Goal: Task Accomplishment & Management: Use online tool/utility

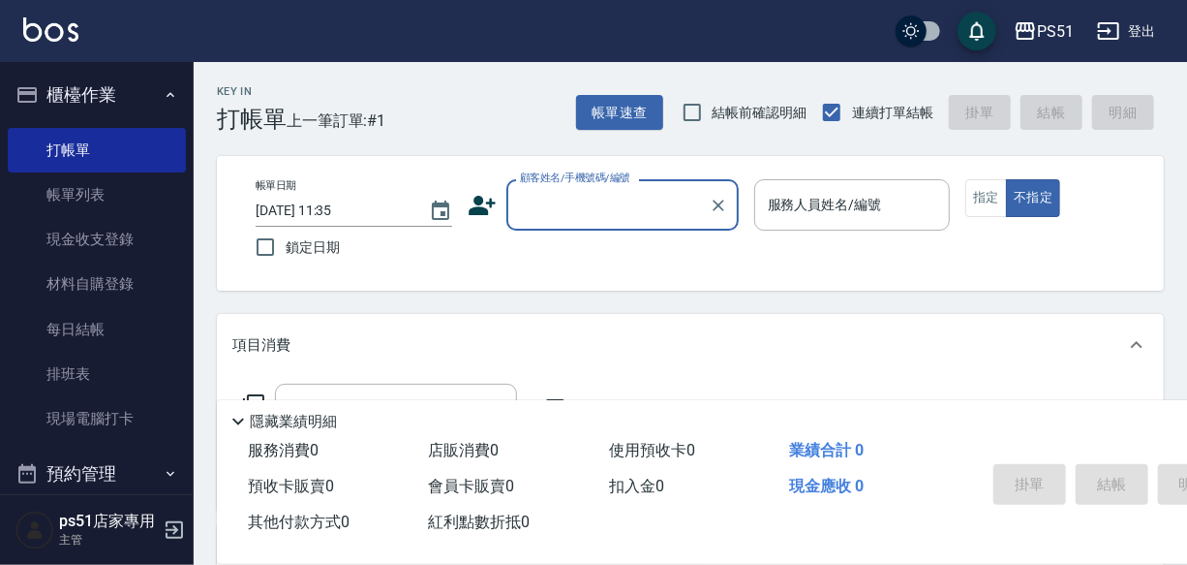
click at [572, 229] on div "顧客姓名/手機號碼/編號" at bounding box center [622, 204] width 232 height 51
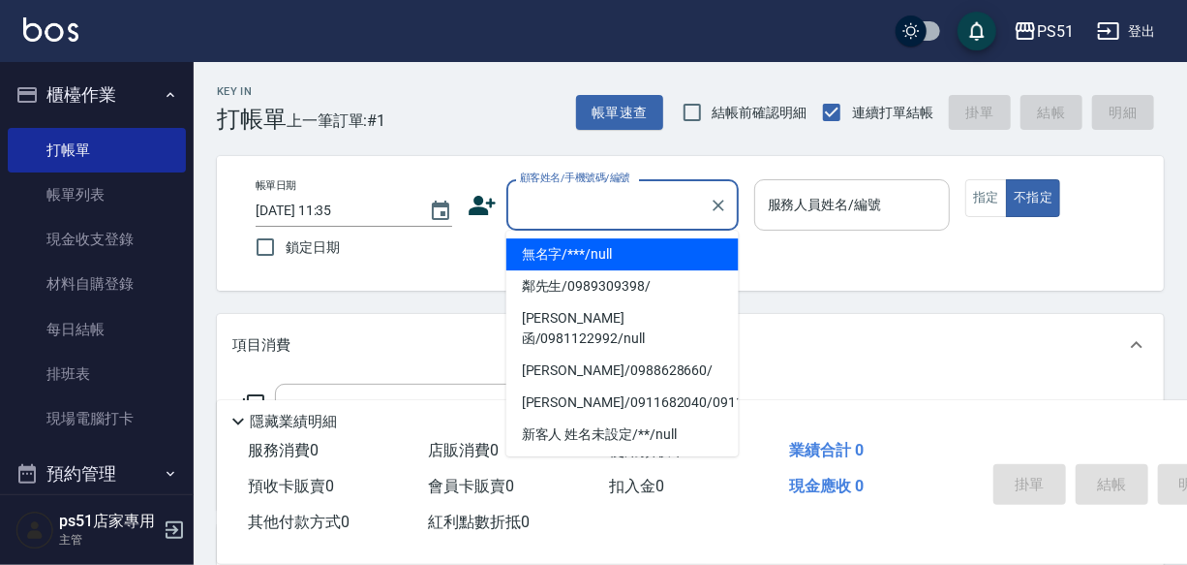
drag, startPoint x: 591, startPoint y: 243, endPoint x: 798, endPoint y: 178, distance: 217.2
click at [591, 243] on li "無名字/***/null" at bounding box center [622, 254] width 232 height 32
type input "無名字/***/null"
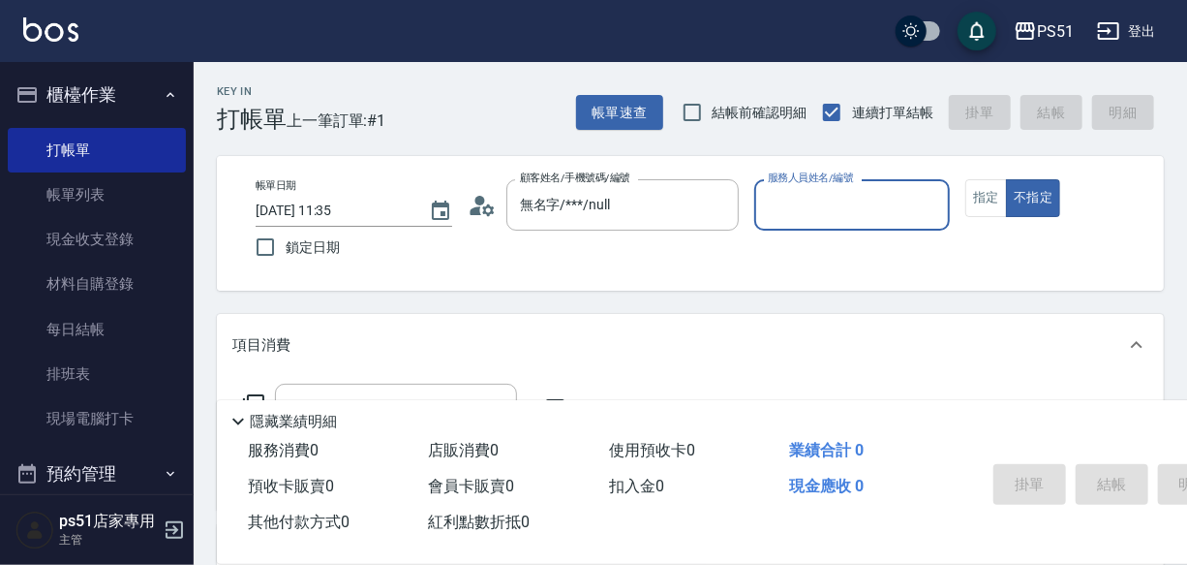
click at [843, 203] on input "服務人員姓名/編號" at bounding box center [852, 205] width 179 height 34
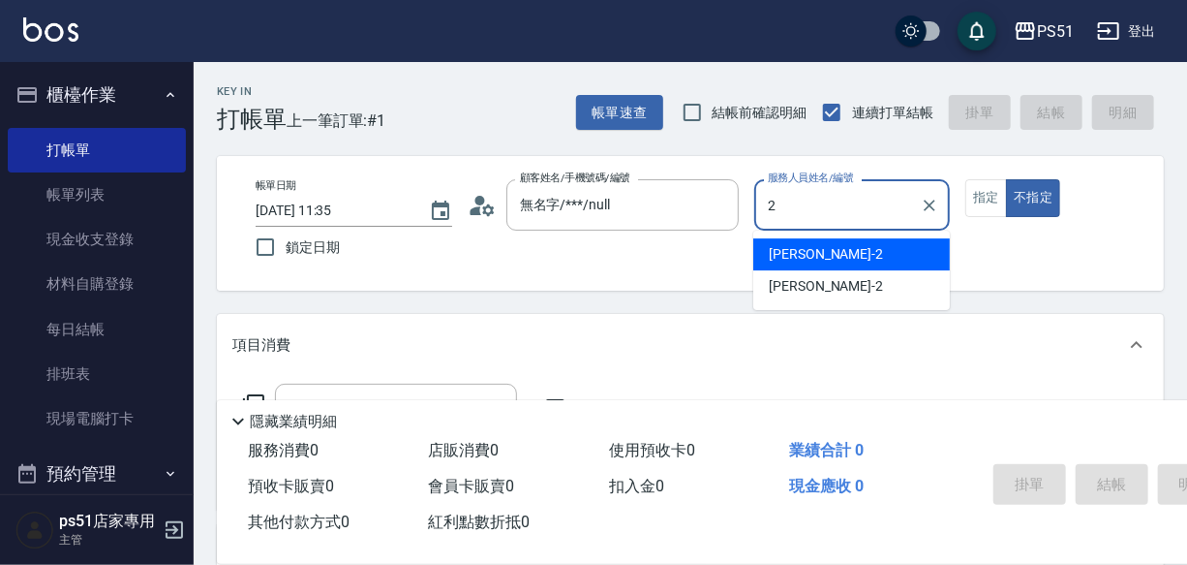
click at [829, 249] on div "[PERSON_NAME] -2" at bounding box center [851, 254] width 197 height 32
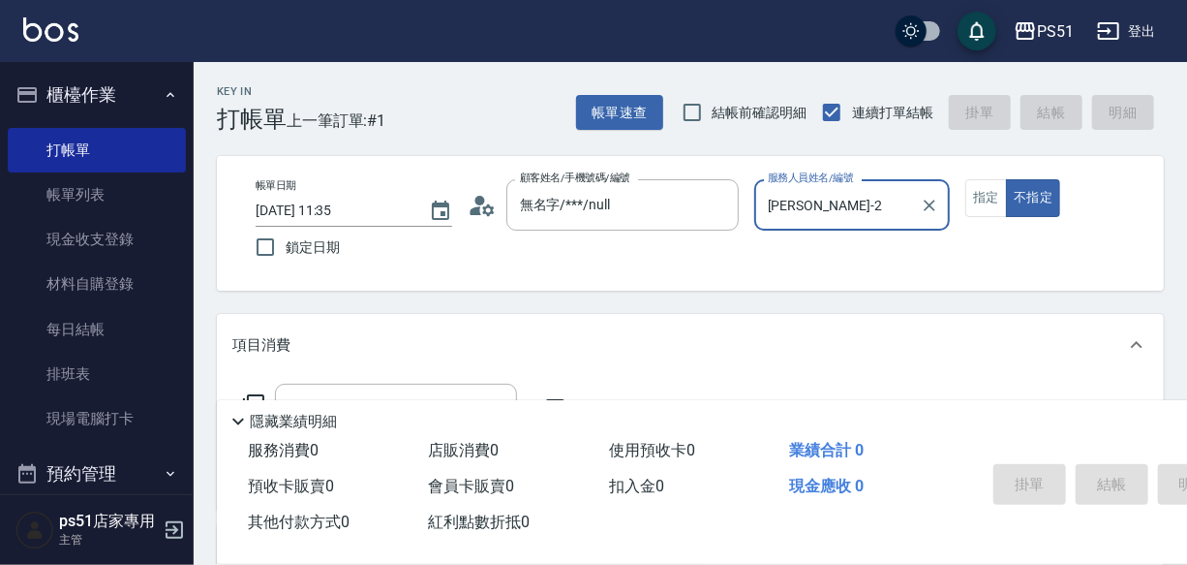
type input "[PERSON_NAME]-2"
click at [963, 205] on div "帳單日期 [DATE] 11:35 鎖定日期 顧客姓名/手機號碼/編號 無名字/***/null 顧客姓名/手機號碼/編號 服務人員姓名/編號 [PERSON…" at bounding box center [701, 223] width 922 height 88
click at [999, 205] on button "指定" at bounding box center [987, 198] width 42 height 38
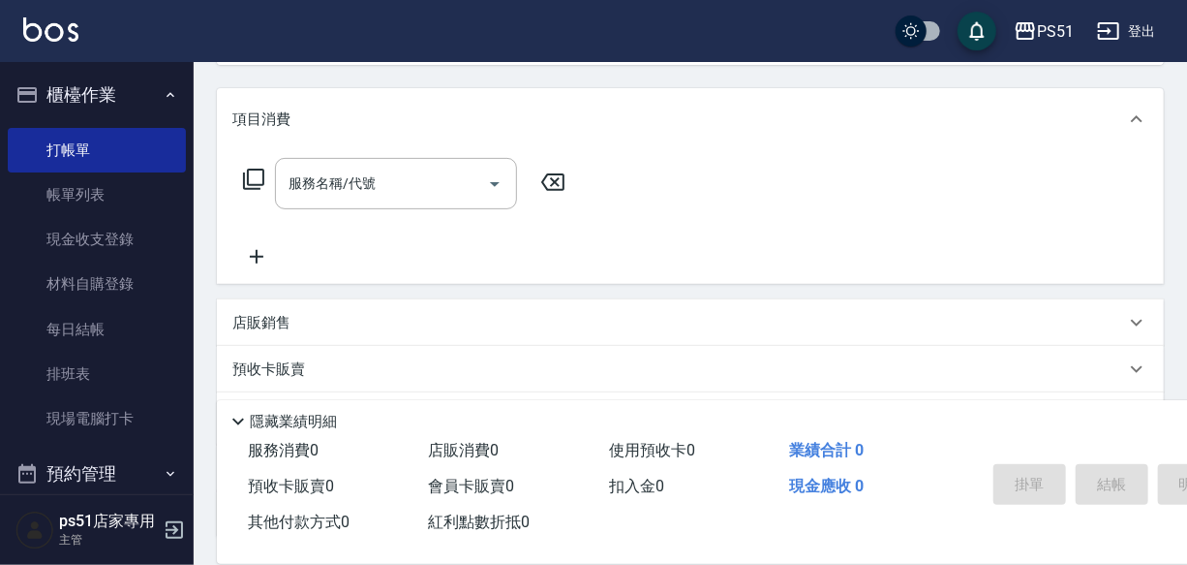
scroll to position [188, 0]
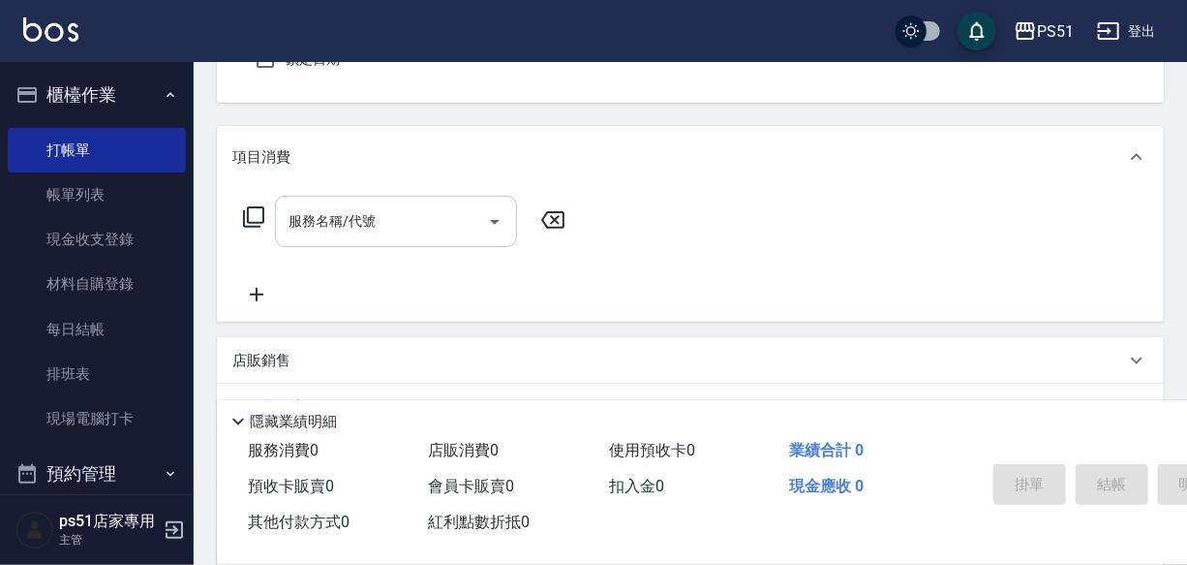
click at [347, 234] on input "服務名稱/代號" at bounding box center [382, 221] width 196 height 34
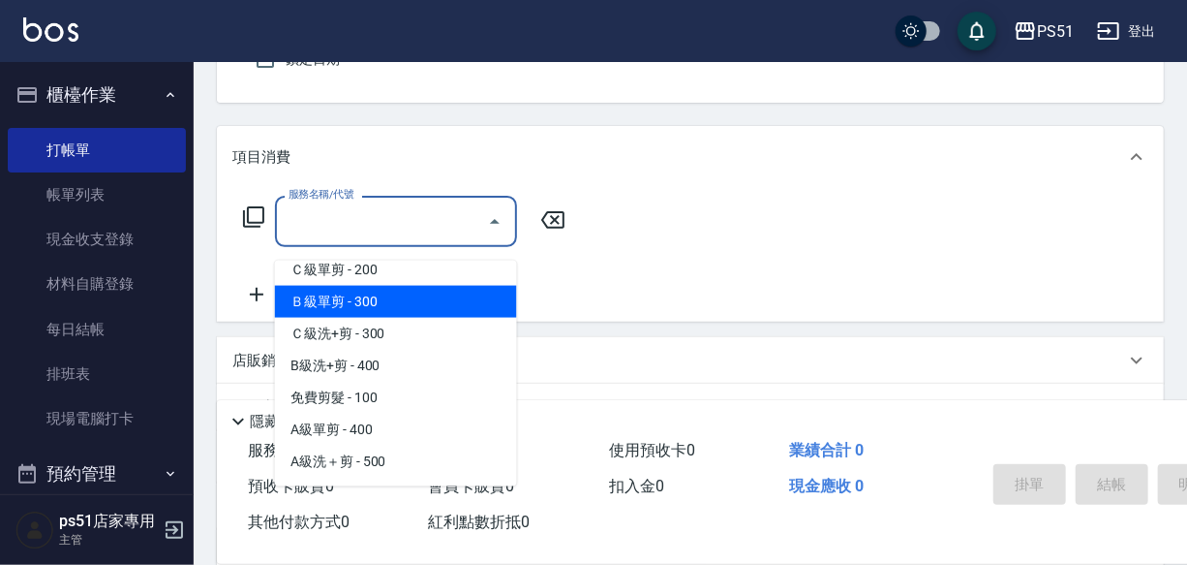
scroll to position [616, 0]
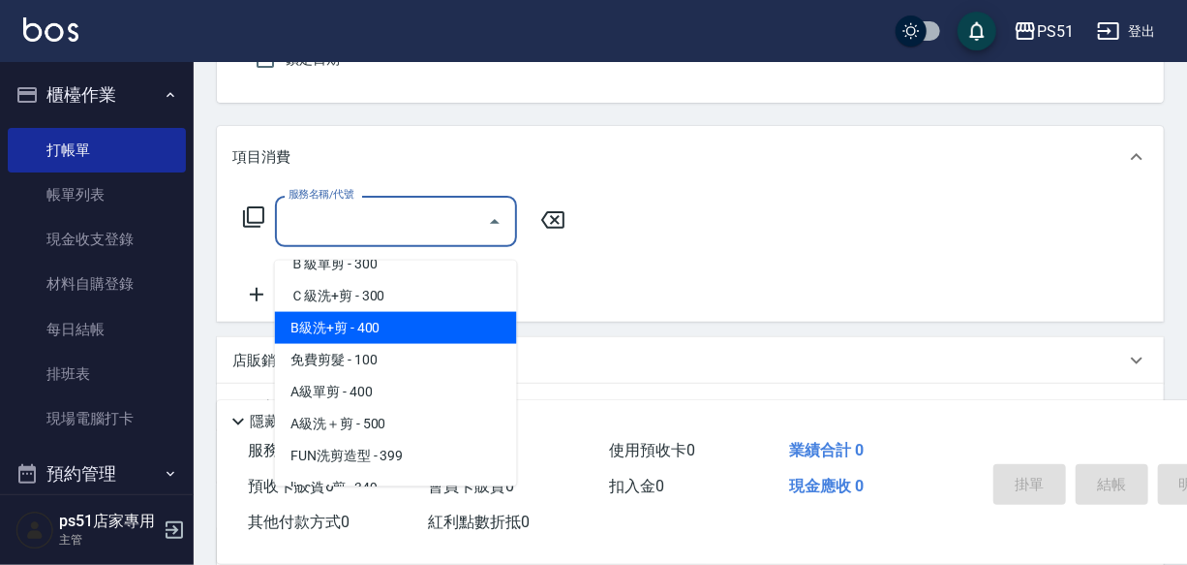
click at [410, 325] on span "B級洗+剪 - 400" at bounding box center [396, 328] width 242 height 32
type input "B級洗+剪(204)"
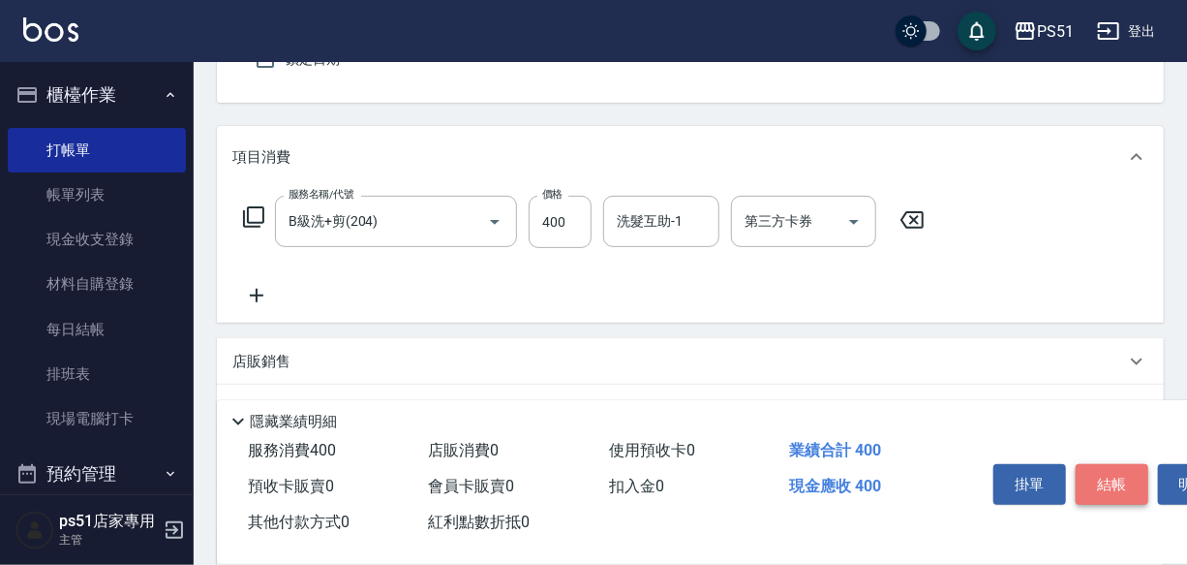
click at [1086, 487] on button "結帳" at bounding box center [1112, 484] width 73 height 41
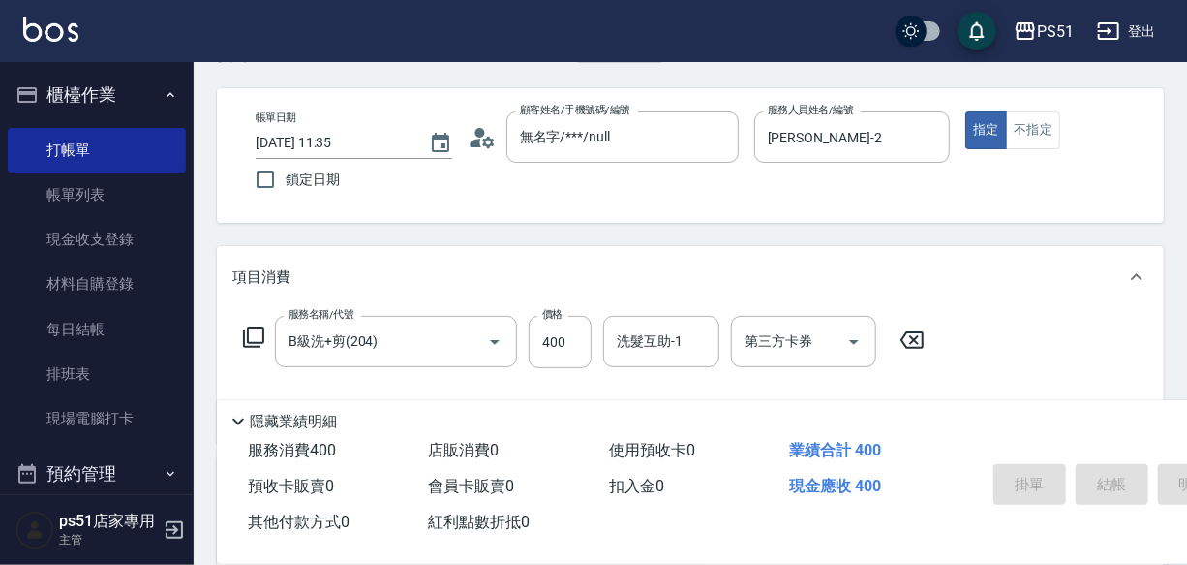
scroll to position [0, 0]
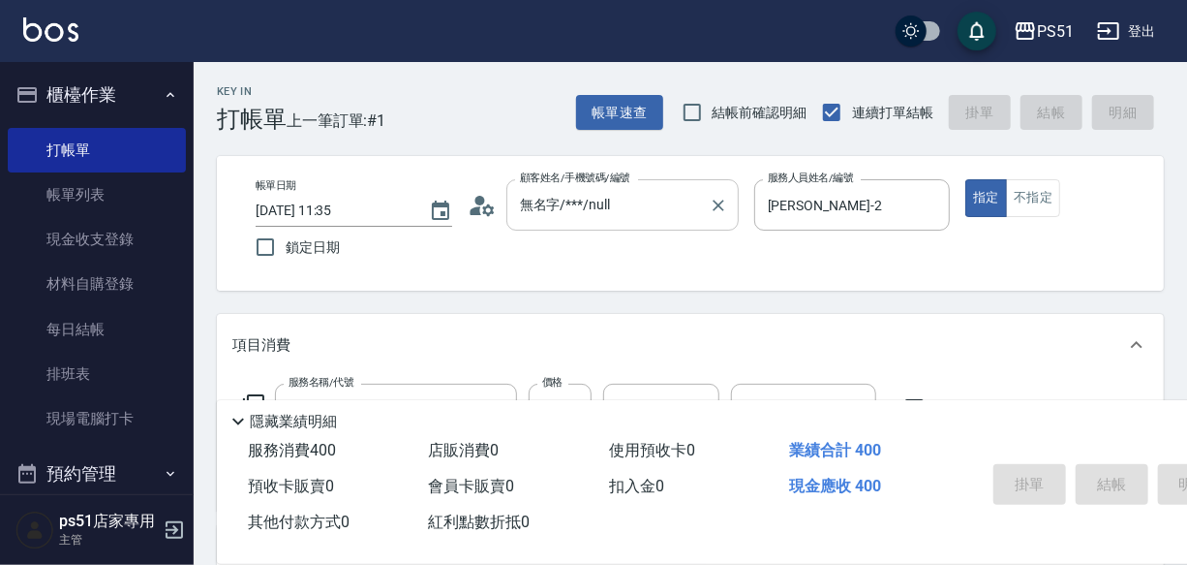
type input "[DATE] 12:30"
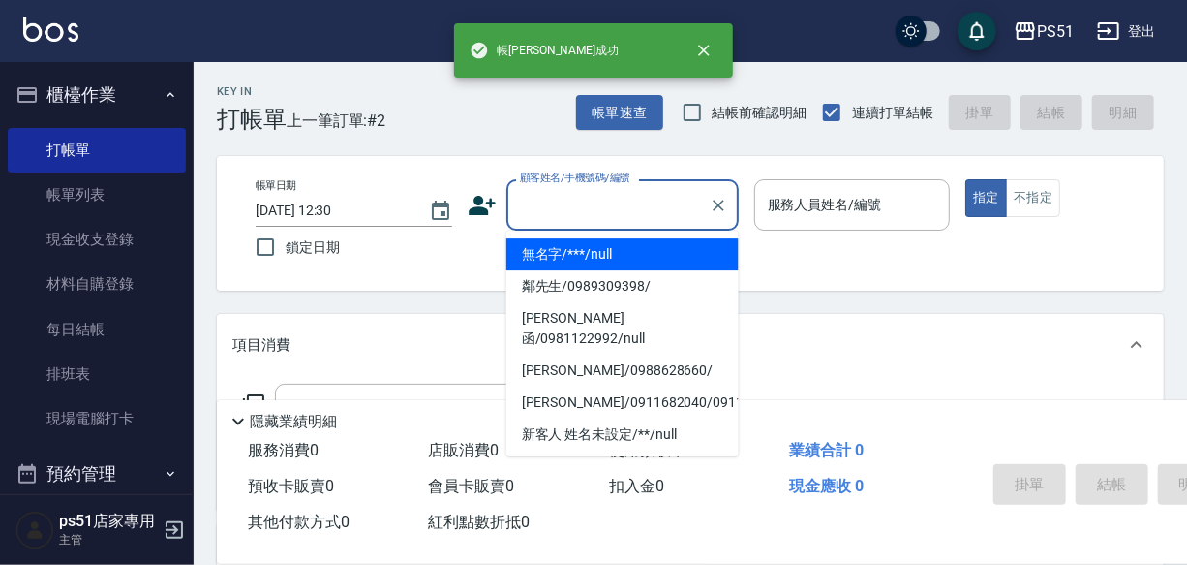
click at [569, 213] on input "顧客姓名/手機號碼/編號" at bounding box center [608, 205] width 186 height 34
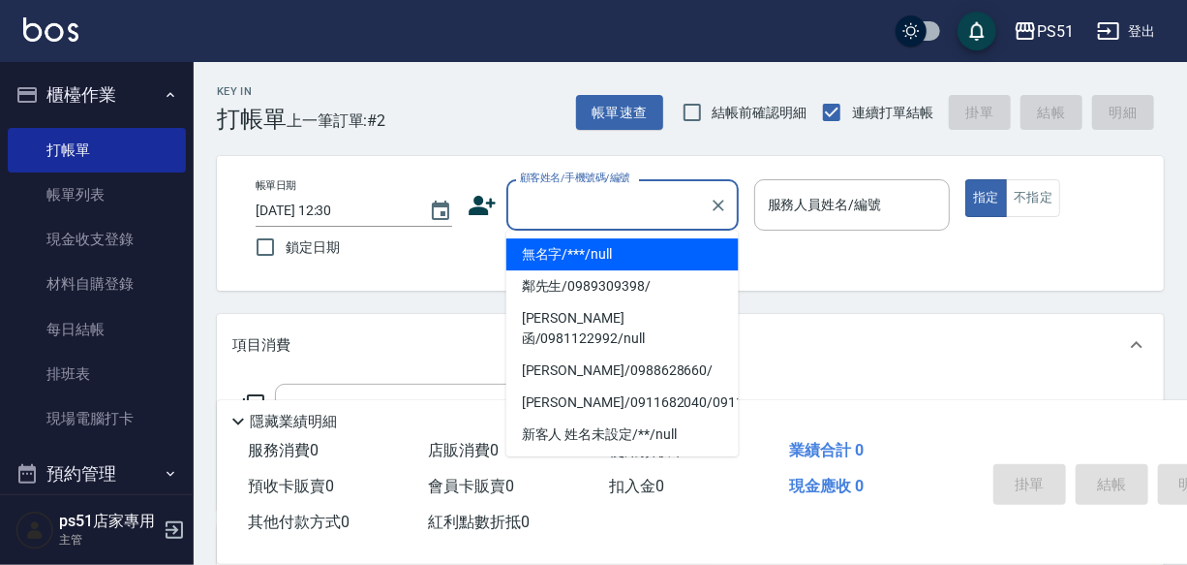
click at [590, 232] on ul "無名字/***/null 鄰先生/0989309398/ [PERSON_NAME]函/0981122992/null [PERSON_NAME]/09886…" at bounding box center [622, 343] width 232 height 226
click at [668, 253] on li "無名字/***/null" at bounding box center [622, 254] width 232 height 32
type input "無名字/***/null"
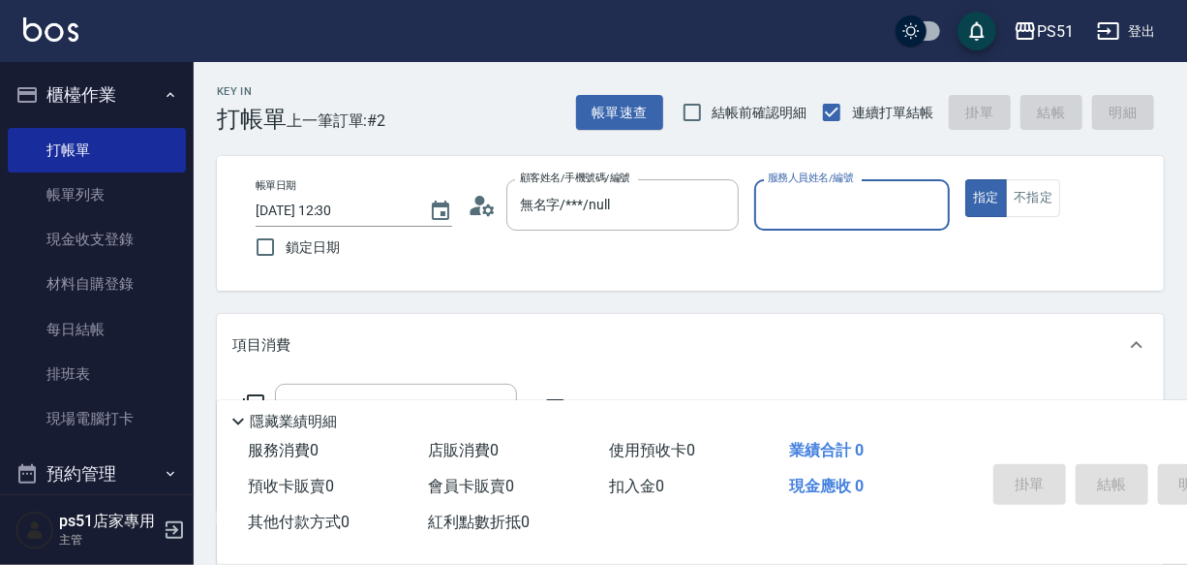
click at [835, 214] on input "服務人員姓名/編號" at bounding box center [852, 205] width 179 height 34
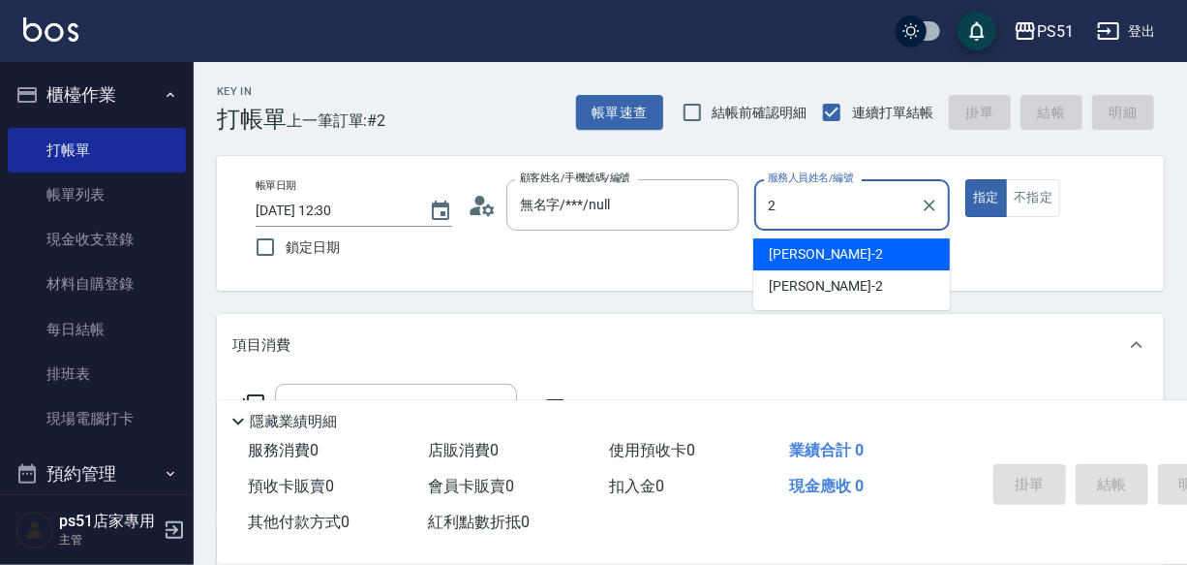
click at [838, 252] on div "[PERSON_NAME] -2" at bounding box center [851, 254] width 197 height 32
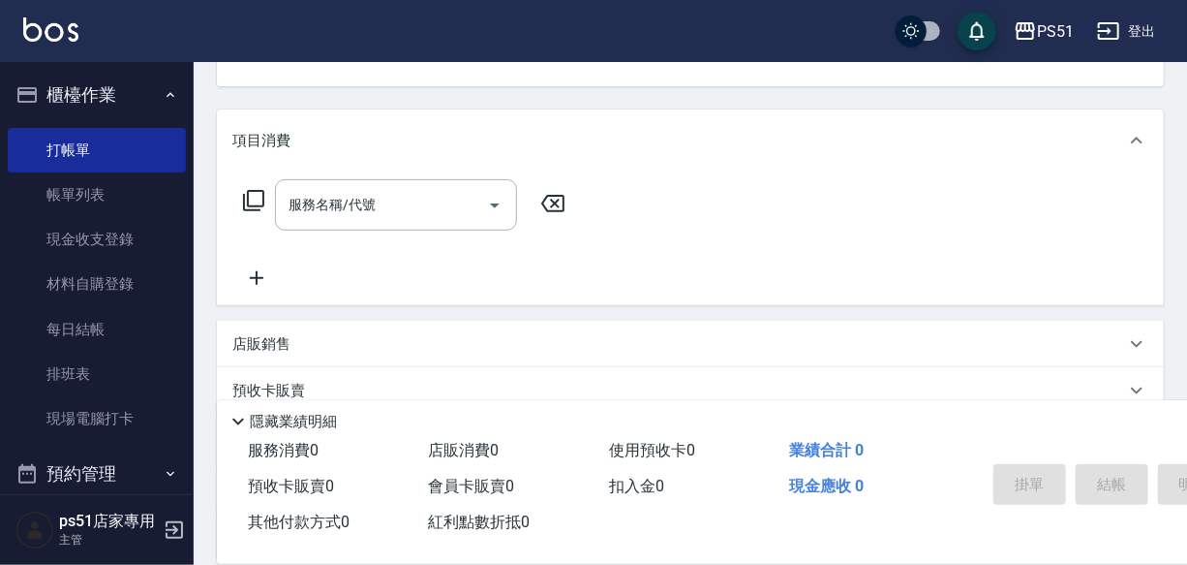
scroll to position [188, 0]
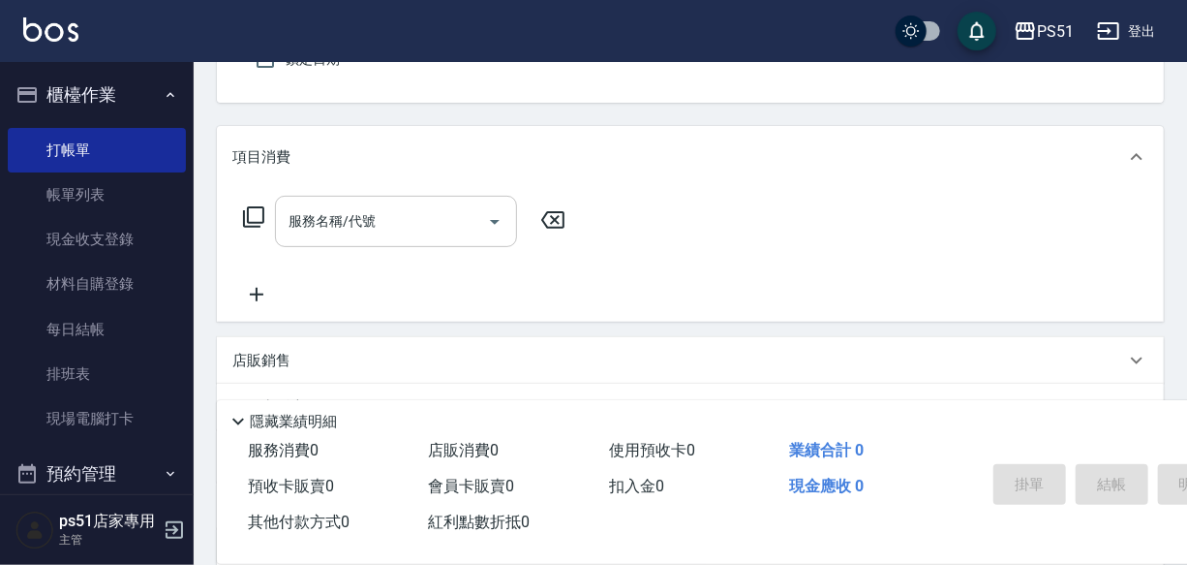
type input "[PERSON_NAME]-2"
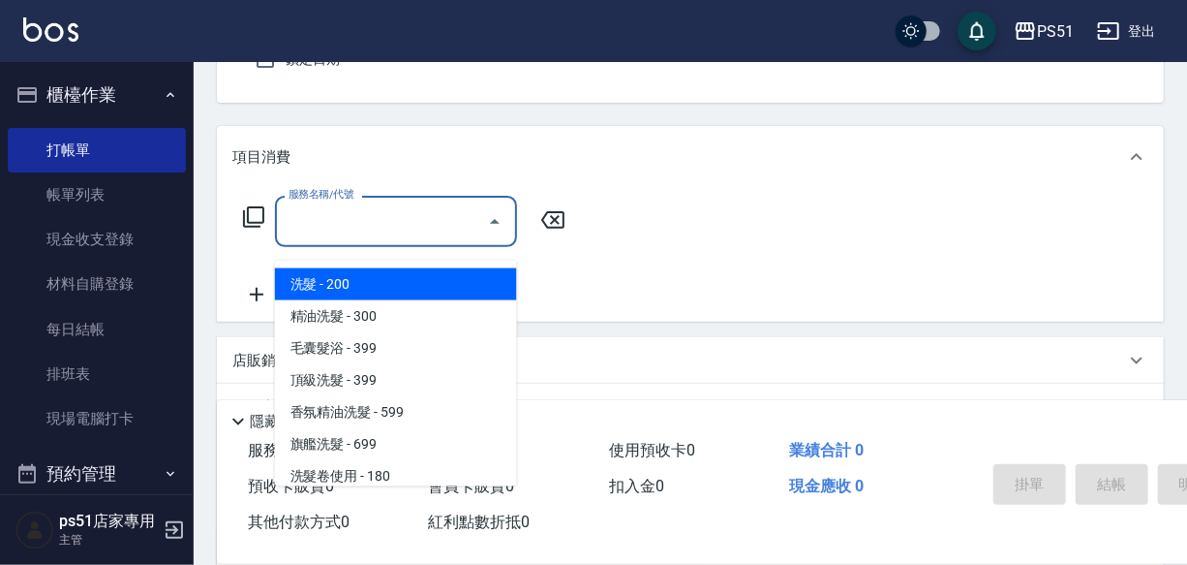
click at [356, 223] on div "服務名稱/代號 服務名稱/代號" at bounding box center [396, 221] width 242 height 51
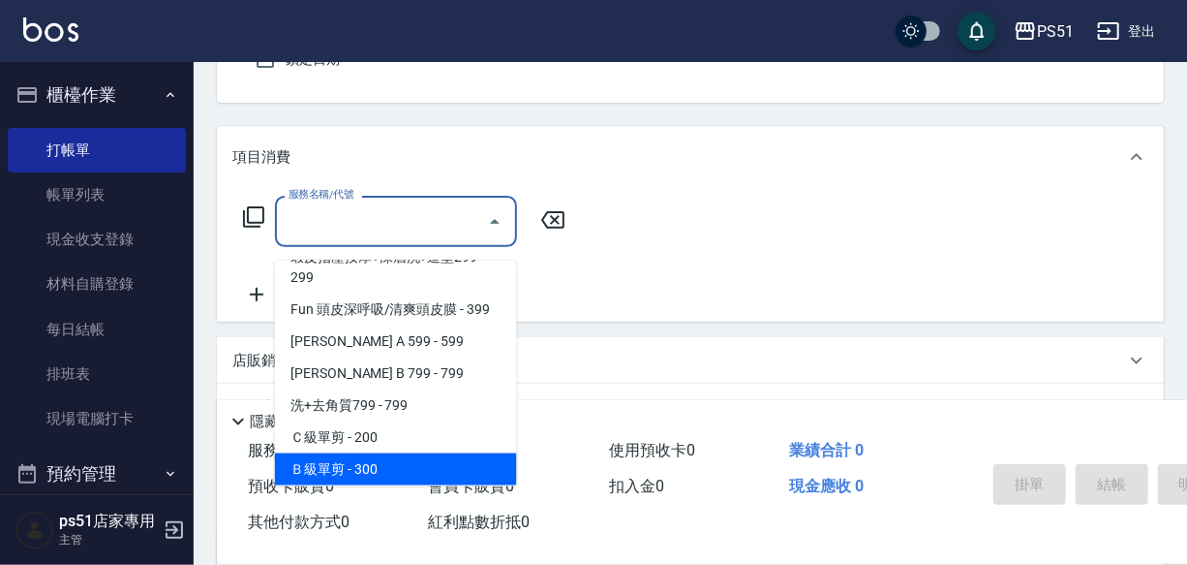
scroll to position [616, 0]
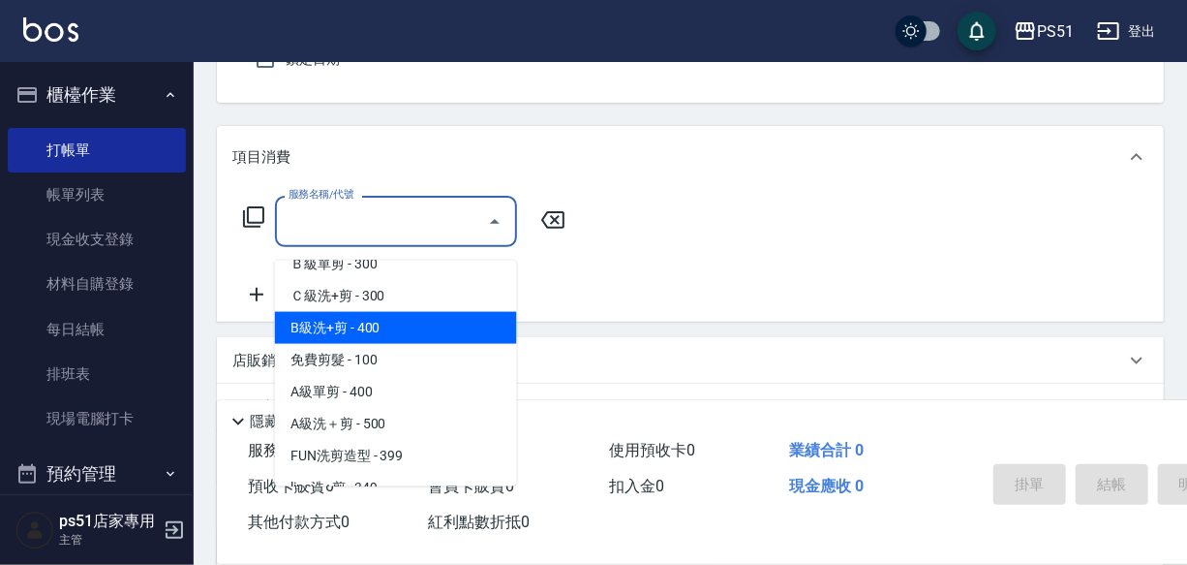
click at [429, 326] on span "B級洗+剪 - 400" at bounding box center [396, 328] width 242 height 32
type input "B級洗+剪(204)"
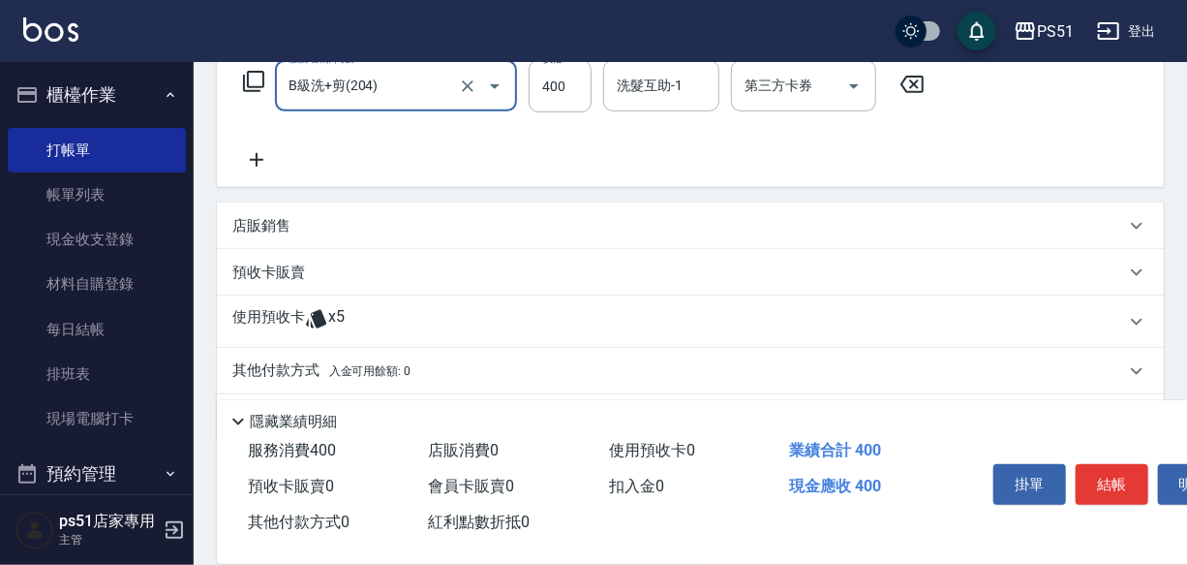
scroll to position [394, 0]
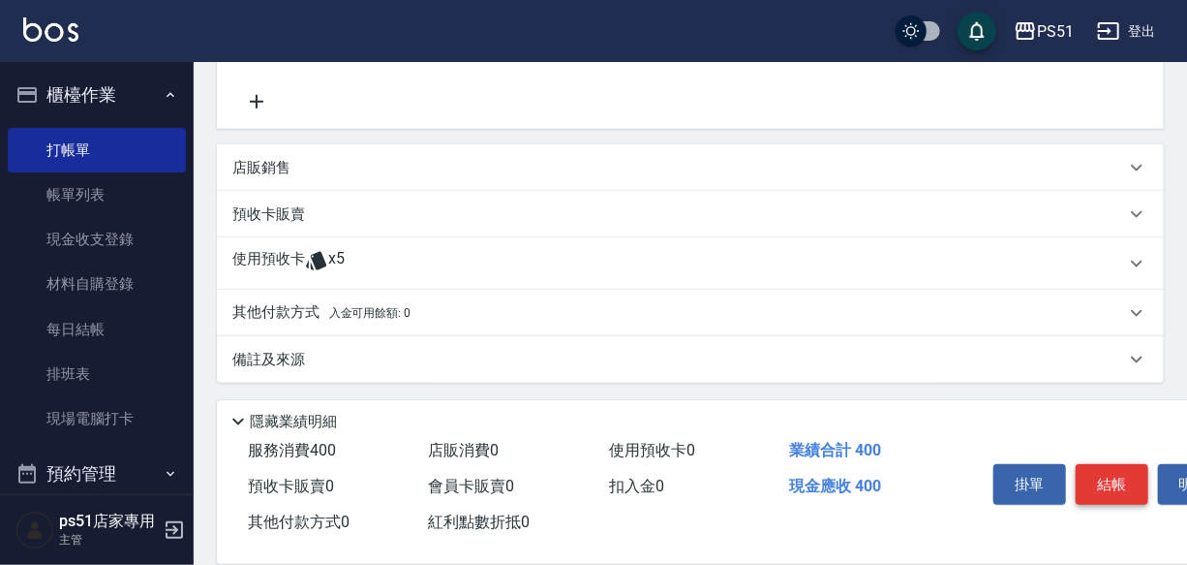
click at [1096, 469] on button "結帳" at bounding box center [1112, 484] width 73 height 41
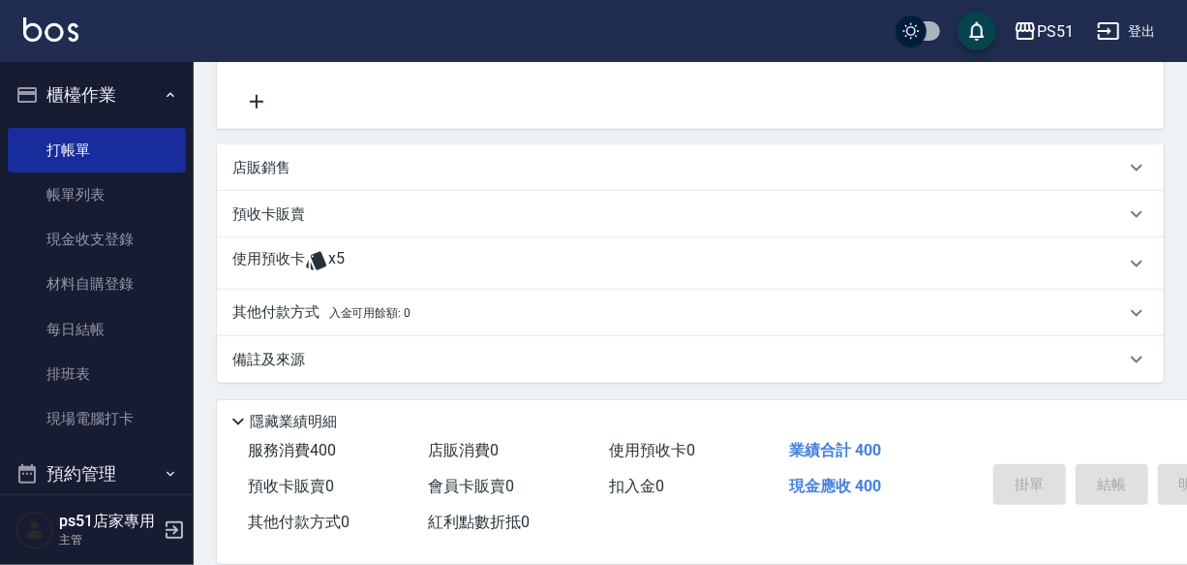
type input "[DATE] 12:31"
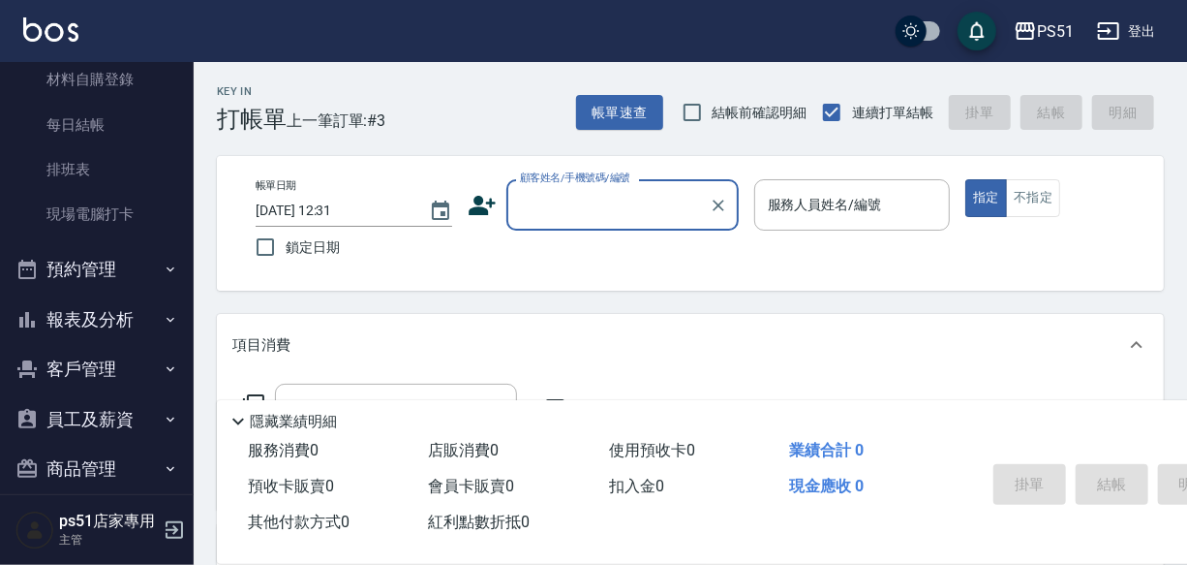
scroll to position [277, 0]
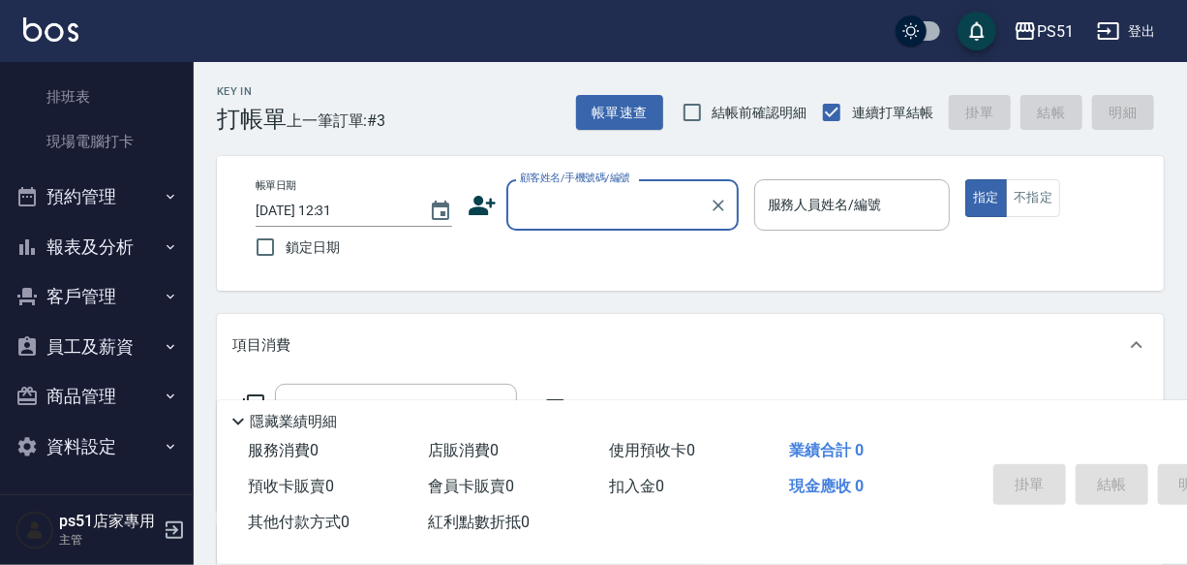
click at [165, 247] on icon "button" at bounding box center [170, 246] width 15 height 15
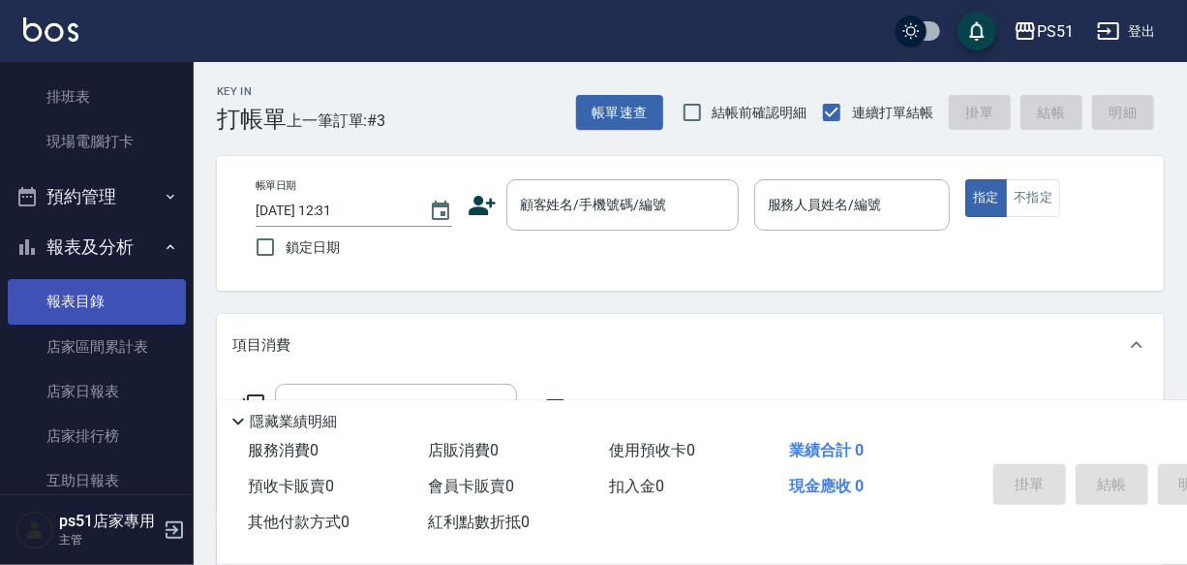
scroll to position [688, 0]
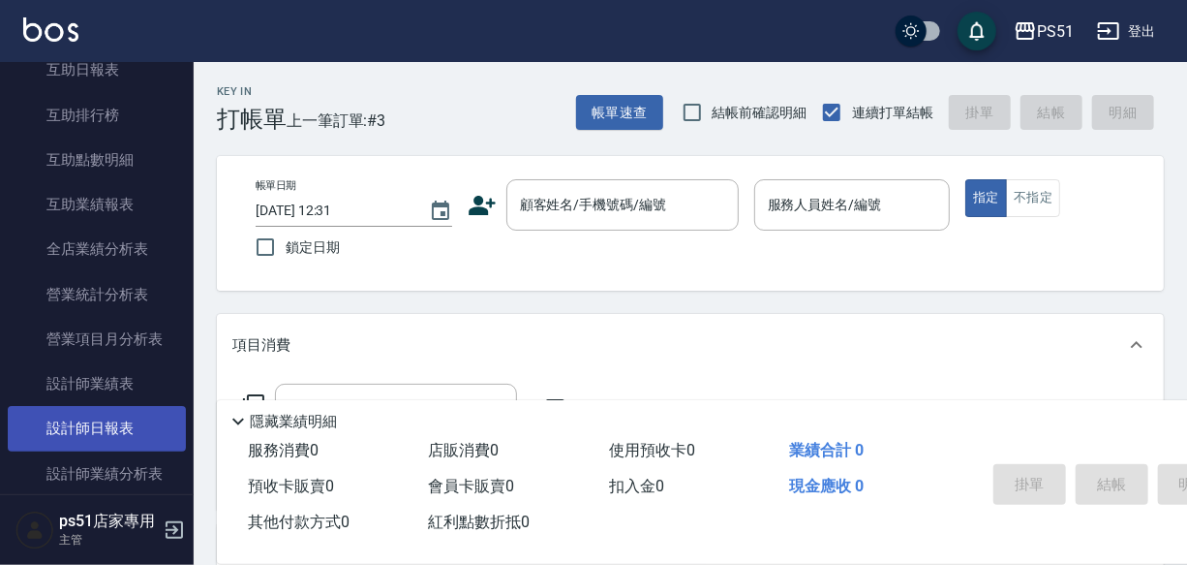
click at [135, 417] on link "設計師日報表" at bounding box center [97, 428] width 178 height 45
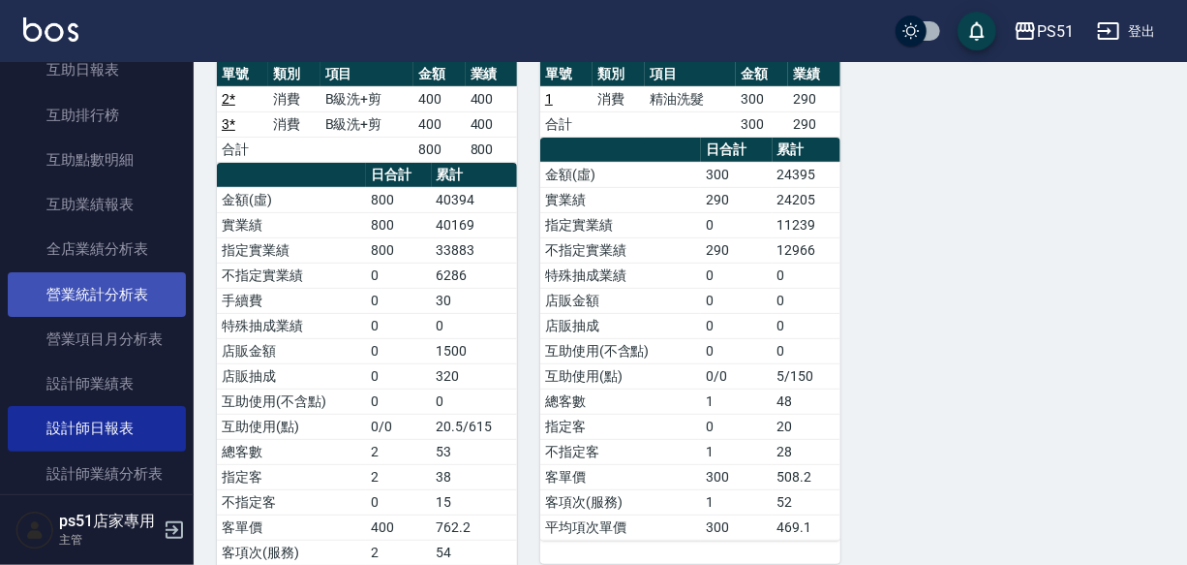
scroll to position [893, 0]
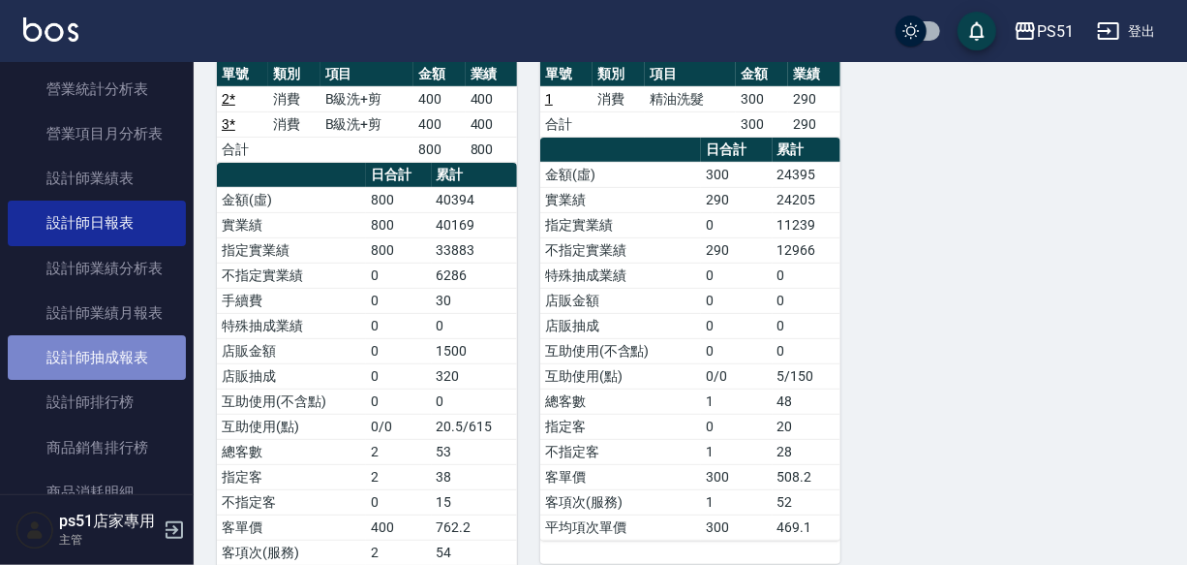
click at [142, 352] on link "設計師抽成報表" at bounding box center [97, 357] width 178 height 45
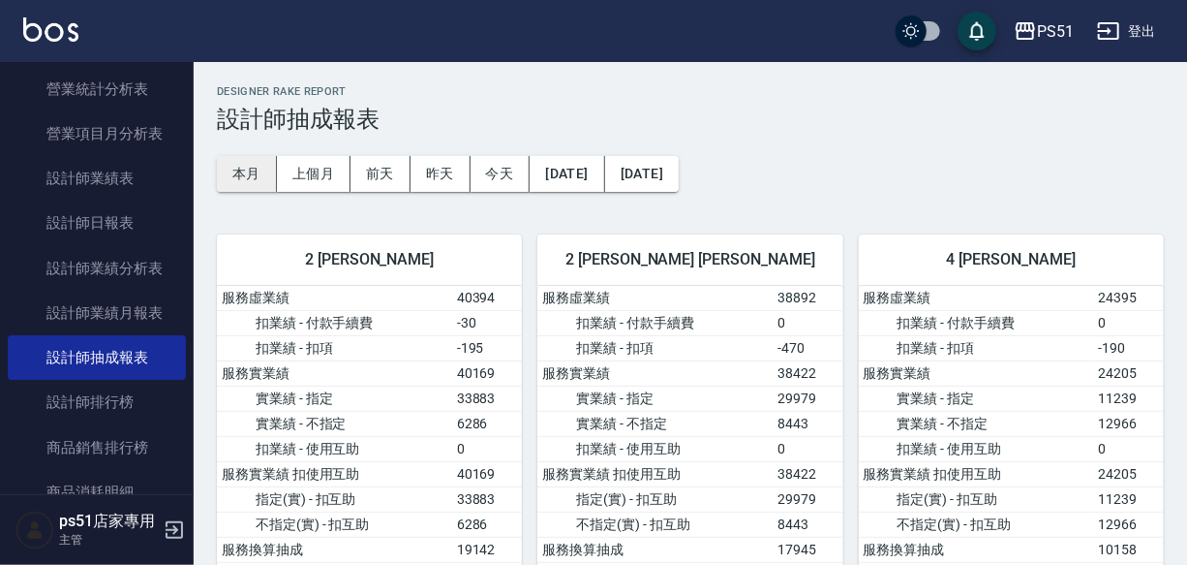
click at [244, 181] on button "本月" at bounding box center [247, 174] width 60 height 36
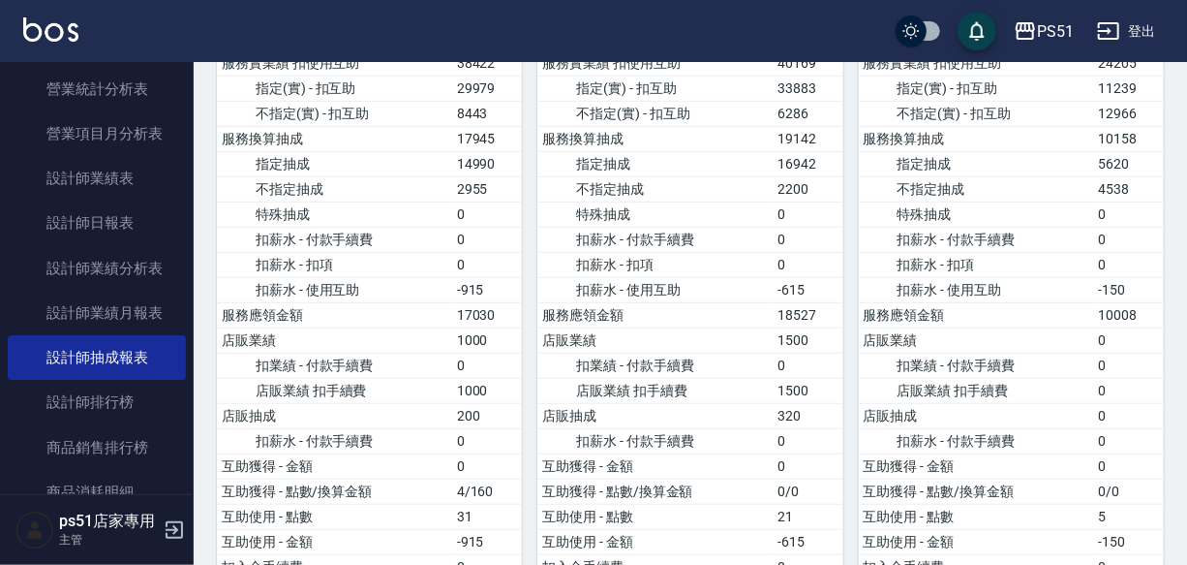
scroll to position [616, 0]
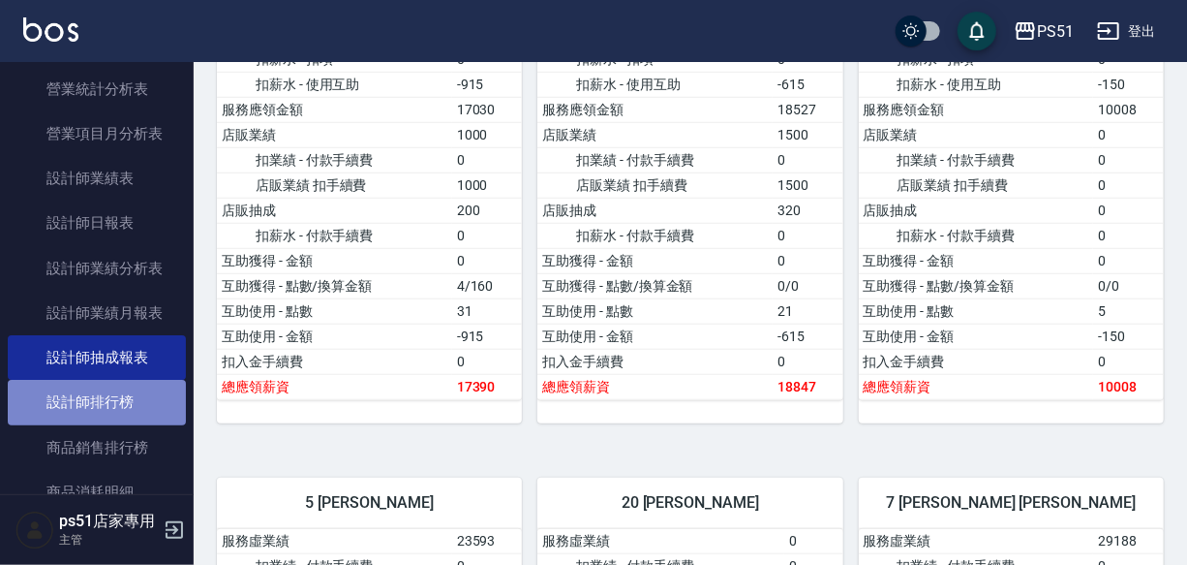
click at [161, 417] on link "設計師排行榜" at bounding box center [97, 402] width 178 height 45
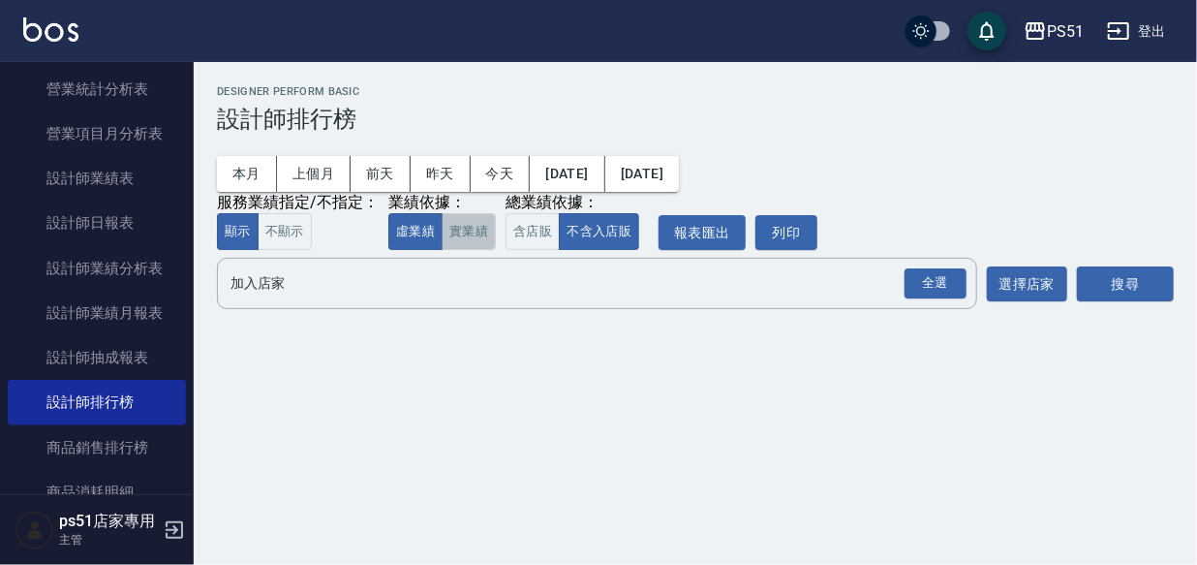
click at [475, 227] on button "實業績" at bounding box center [469, 232] width 54 height 38
click at [949, 284] on div "全選" at bounding box center [935, 283] width 62 height 30
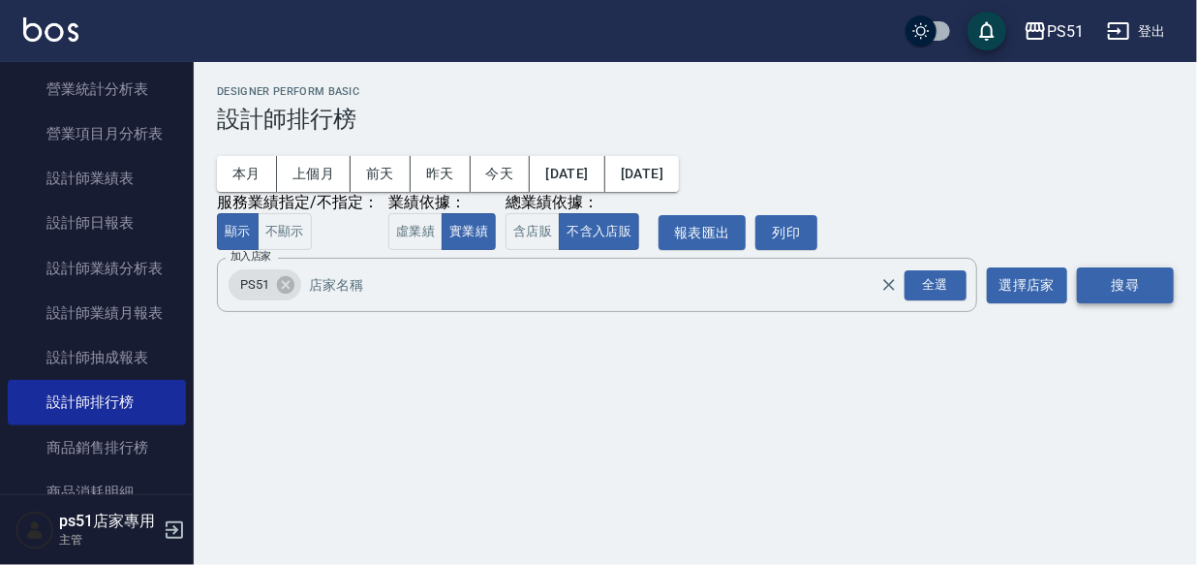
click at [1142, 281] on button "搜尋" at bounding box center [1125, 285] width 97 height 36
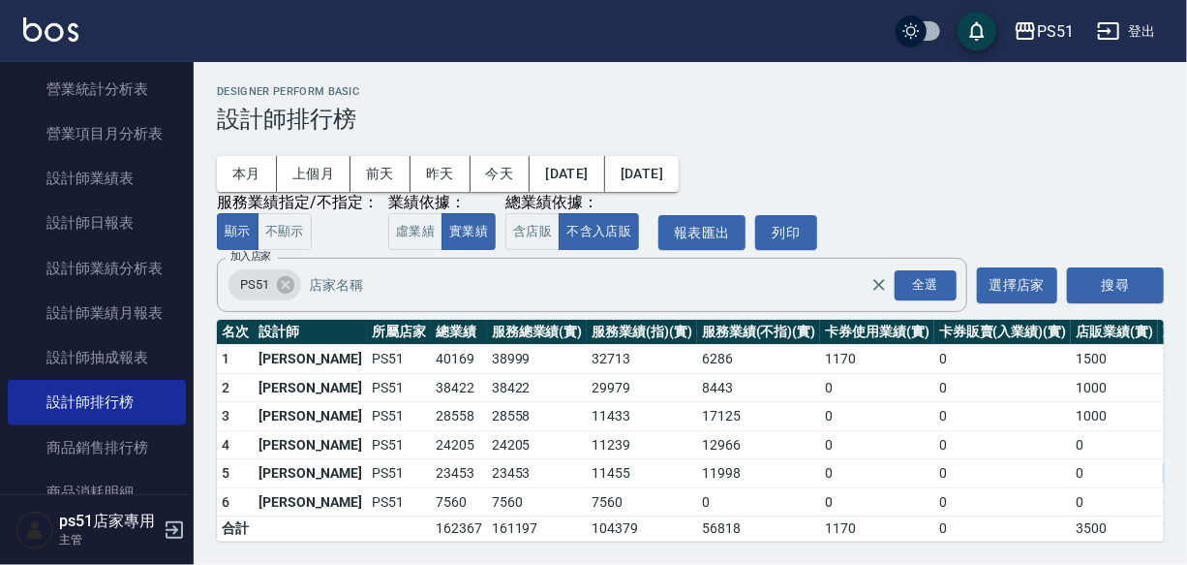
drag, startPoint x: 1142, startPoint y: 472, endPoint x: 1088, endPoint y: 476, distance: 53.5
click at [1088, 476] on tr "5 [PERSON_NAME]PS51 23453 23453 11455 11998 0 0 0 15 / 0" at bounding box center [753, 473] width 1073 height 29
click at [1071, 476] on td "0" at bounding box center [1114, 473] width 87 height 29
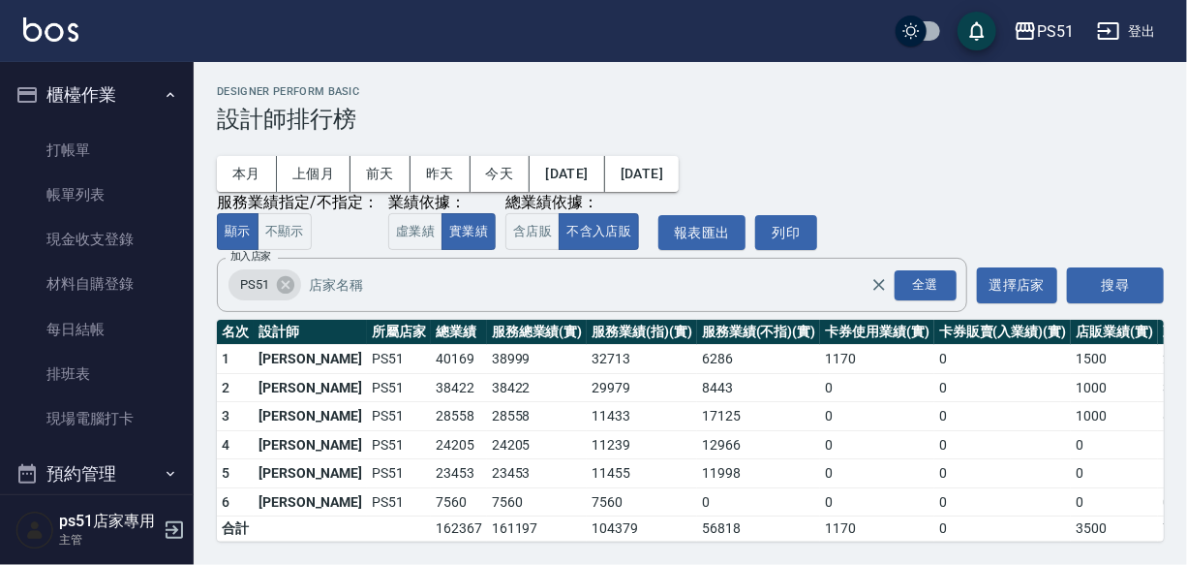
scroll to position [14, 0]
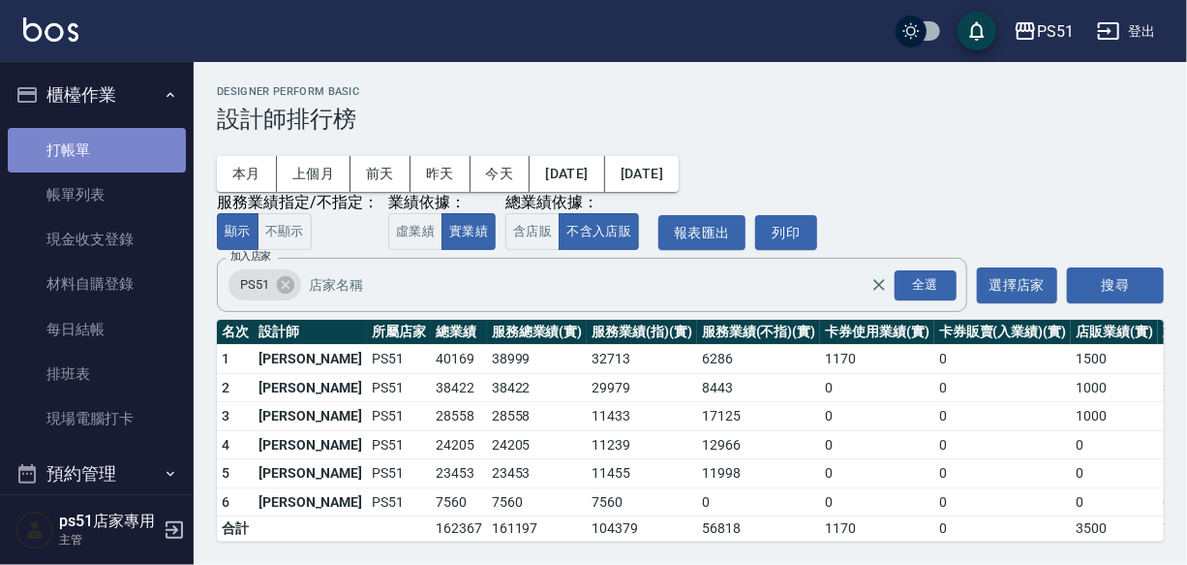
click at [97, 144] on link "打帳單" at bounding box center [97, 150] width 178 height 45
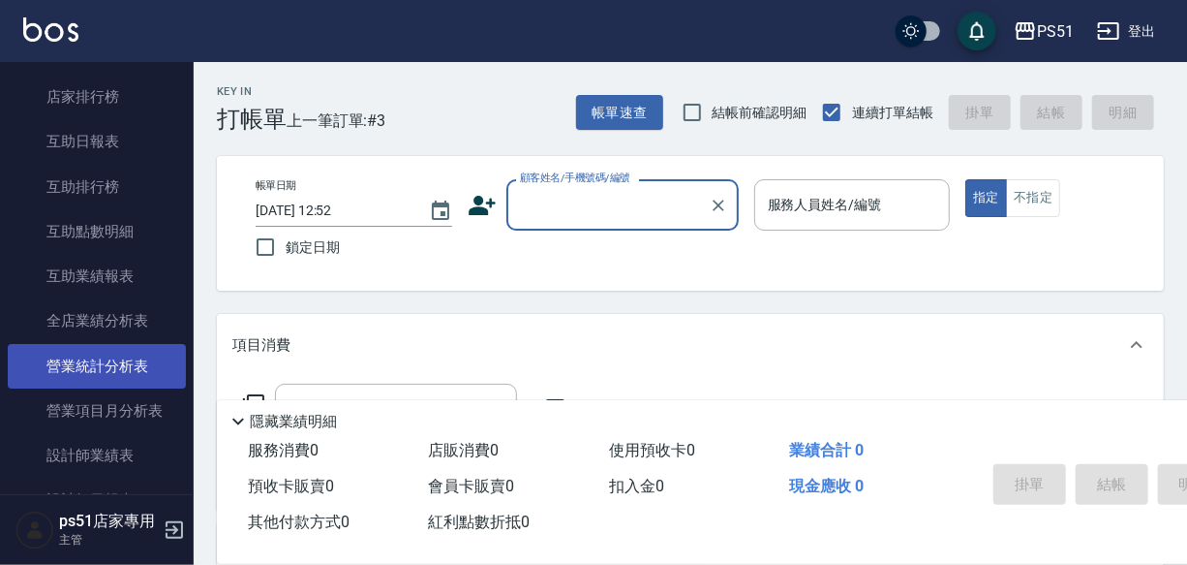
scroll to position [821, 0]
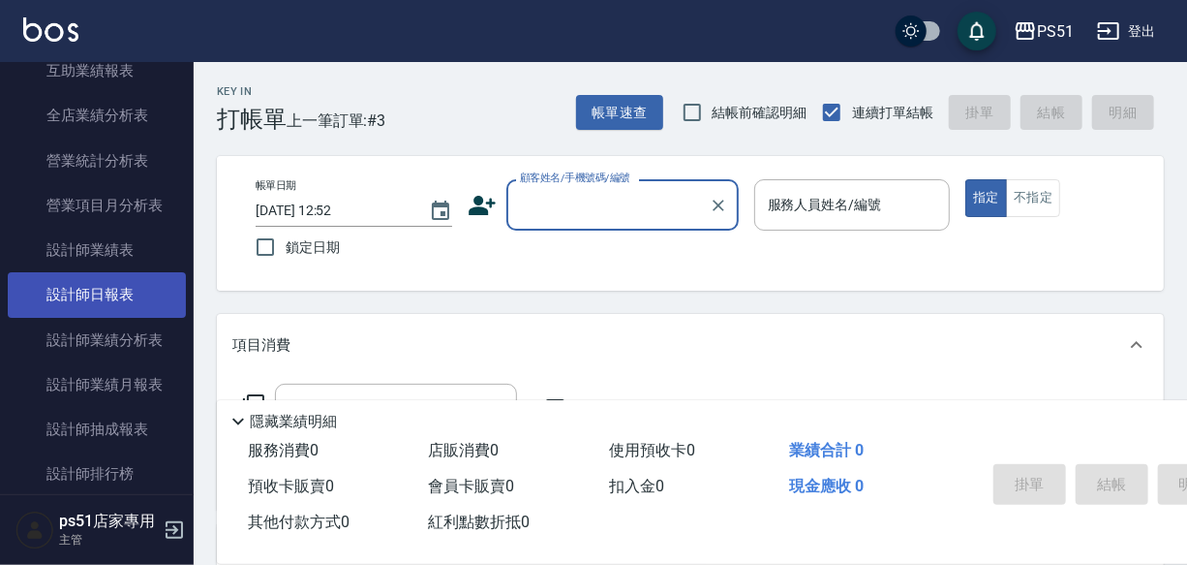
click at [115, 306] on link "設計師日報表" at bounding box center [97, 294] width 178 height 45
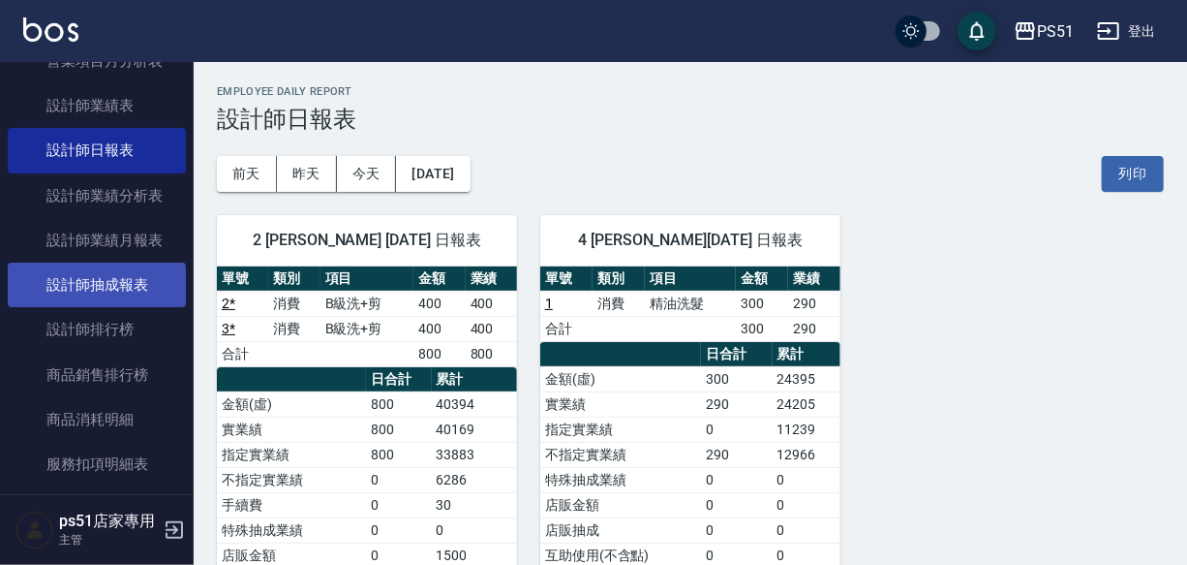
scroll to position [1027, 0]
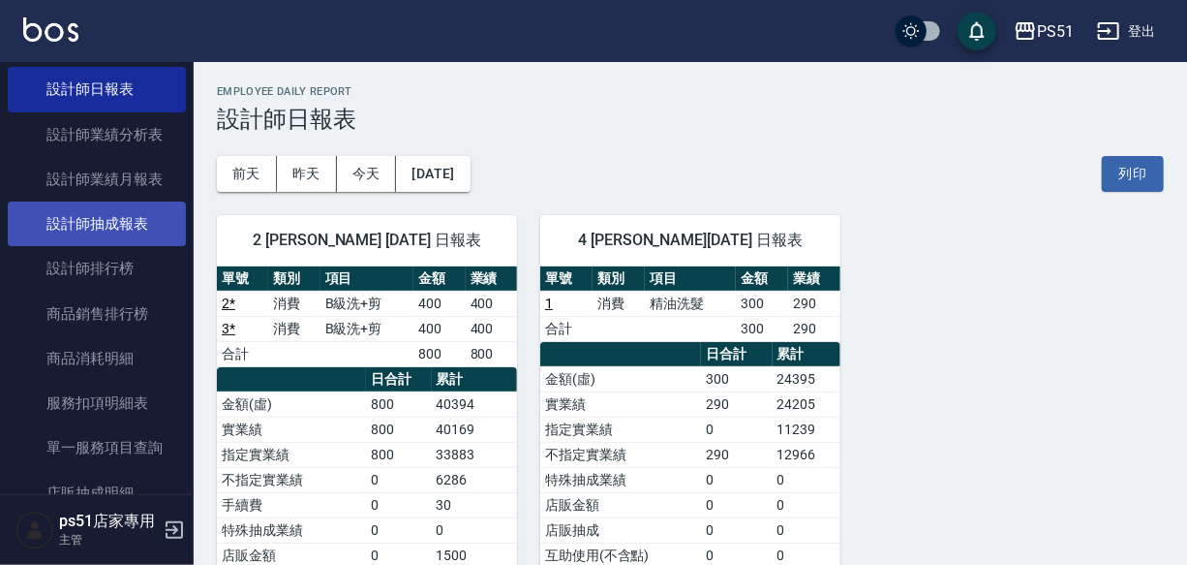
click at [132, 230] on link "設計師抽成報表" at bounding box center [97, 223] width 178 height 45
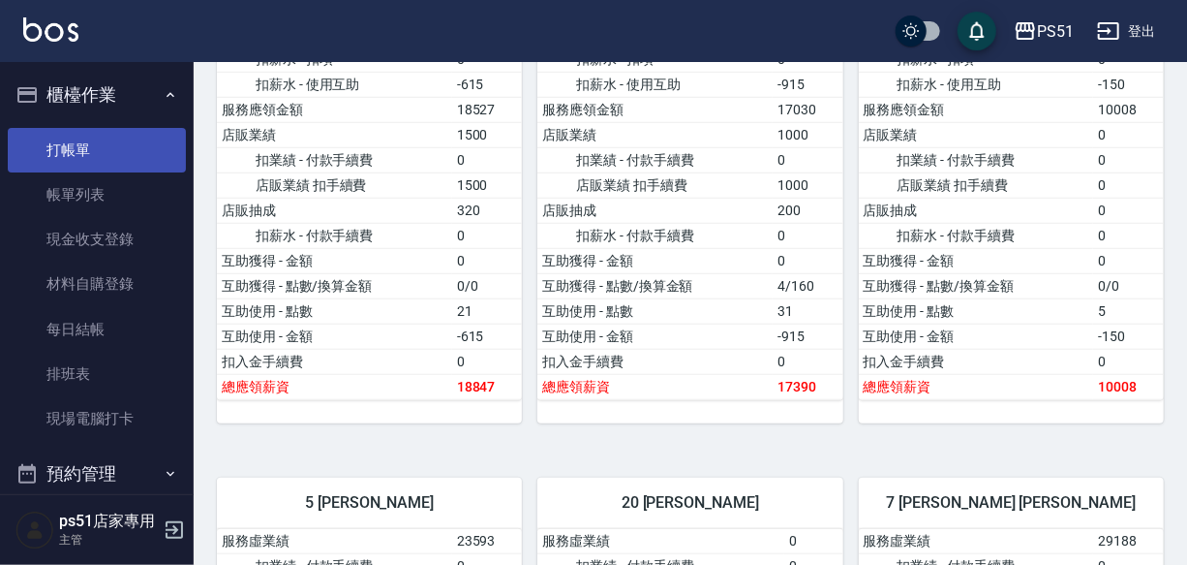
click at [109, 160] on link "打帳單" at bounding box center [97, 150] width 178 height 45
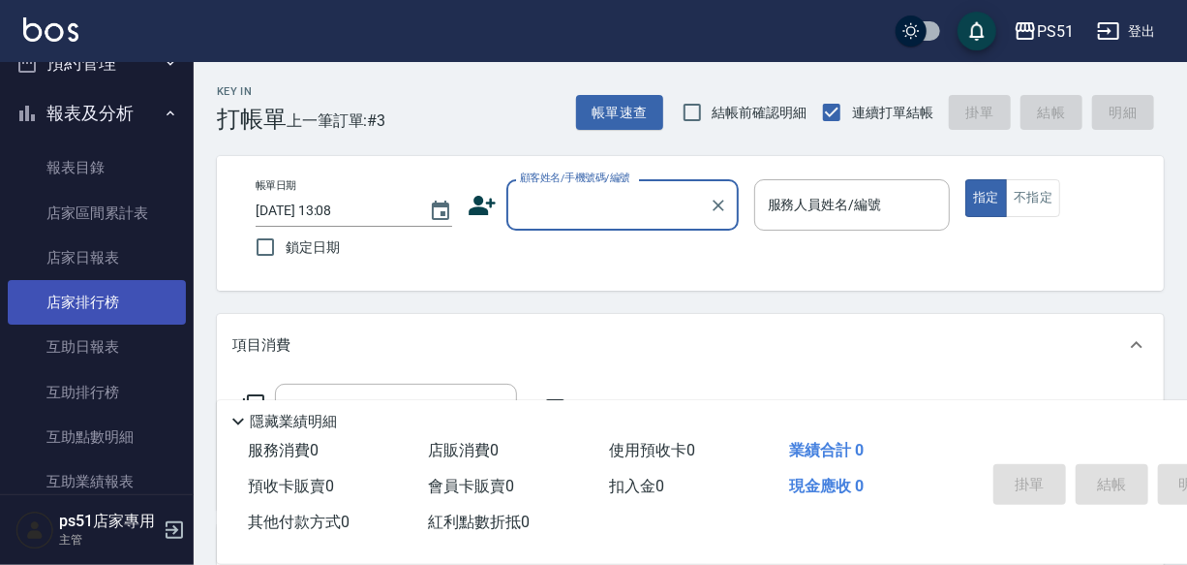
scroll to position [821, 0]
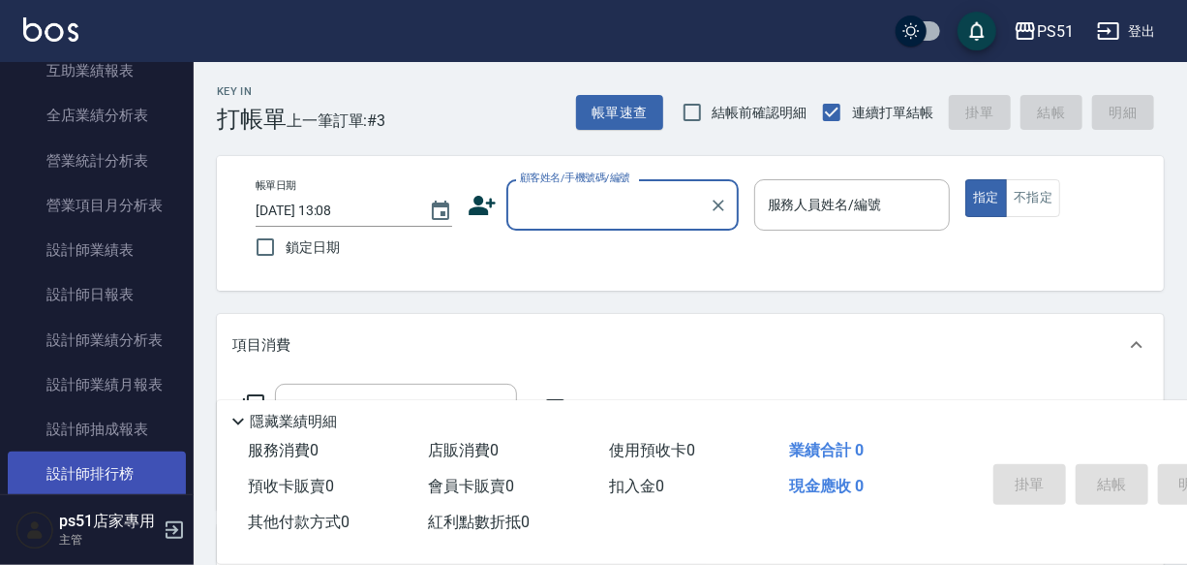
click at [127, 459] on link "設計師排行榜" at bounding box center [97, 473] width 178 height 45
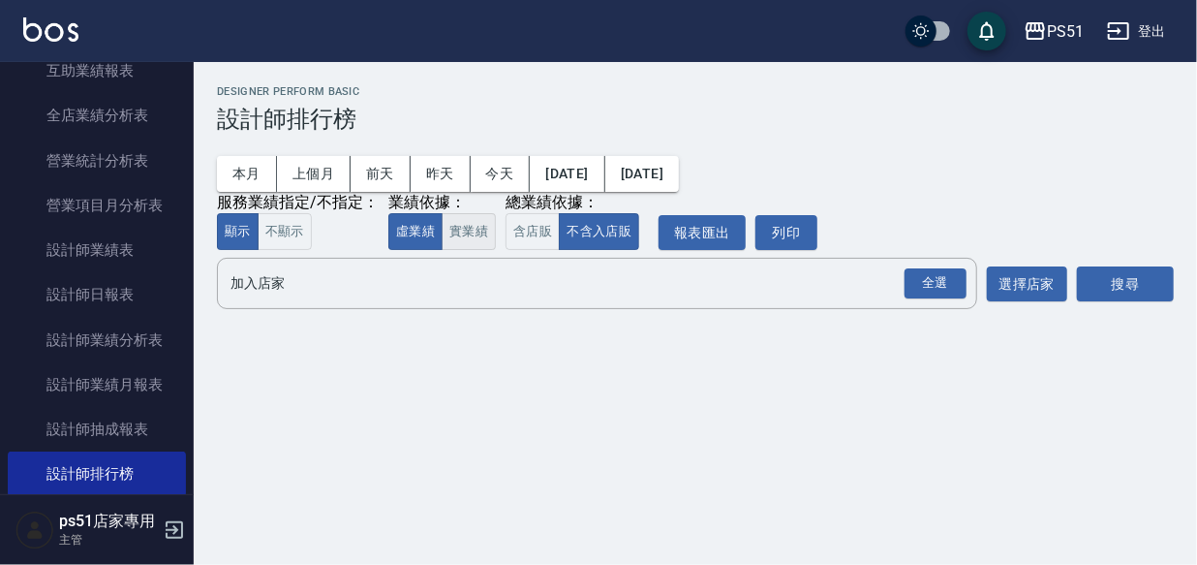
click at [481, 227] on button "實業績" at bounding box center [469, 232] width 54 height 38
drag, startPoint x: 949, startPoint y: 291, endPoint x: 1014, endPoint y: 274, distance: 66.9
click at [948, 291] on div "全選" at bounding box center [935, 283] width 62 height 30
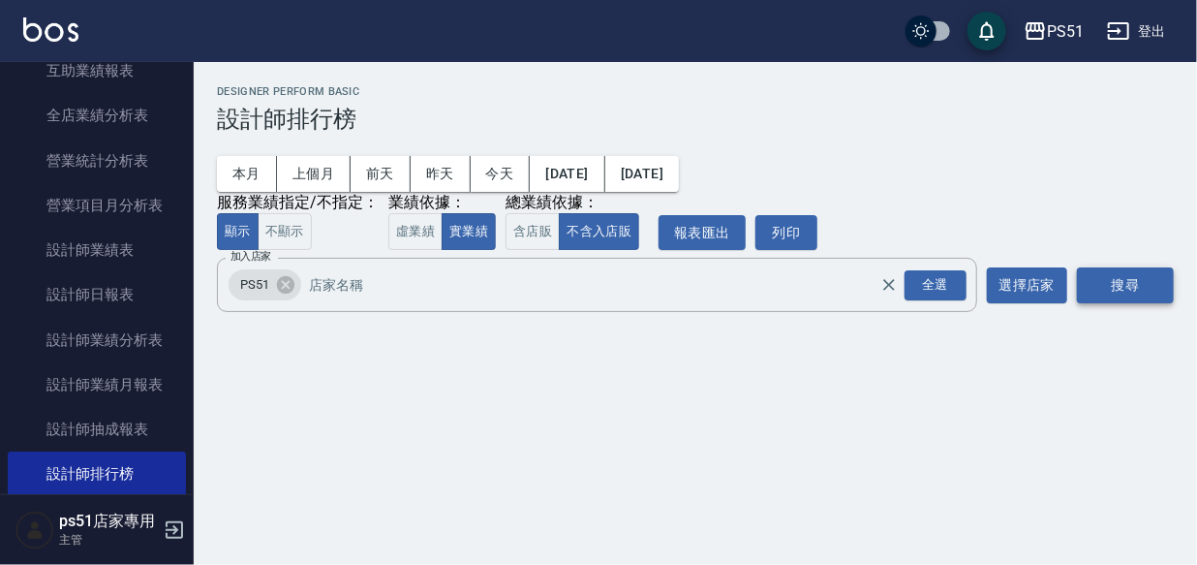
click at [1108, 291] on button "搜尋" at bounding box center [1125, 285] width 97 height 36
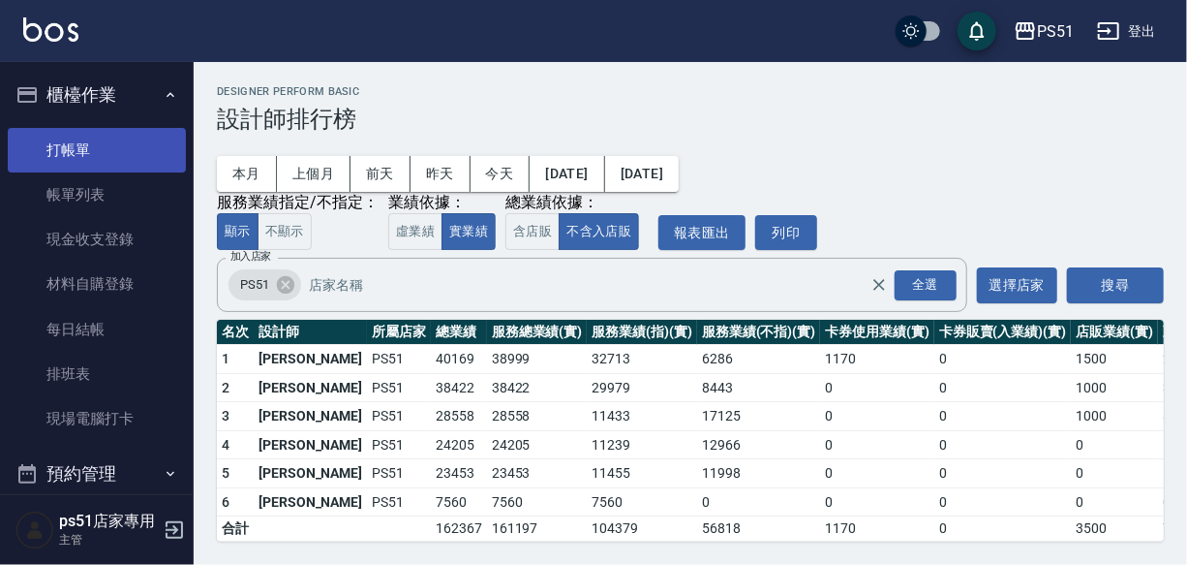
click at [142, 162] on link "打帳單" at bounding box center [97, 150] width 178 height 45
